Goal: Task Accomplishment & Management: Complete application form

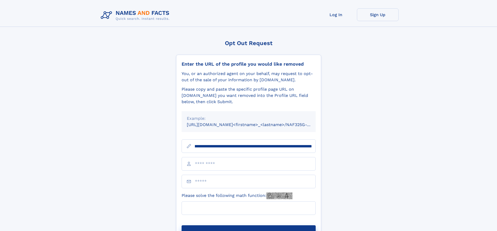
scroll to position [0, 61]
type input "**********"
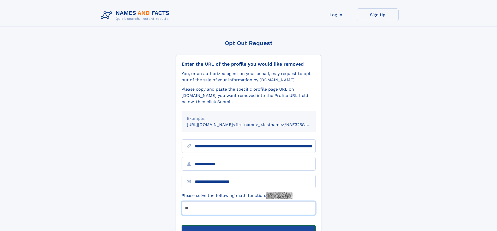
type input "**"
click at [248, 226] on button "Submit Opt Out Request" at bounding box center [249, 234] width 134 height 17
